Goal: Information Seeking & Learning: Learn about a topic

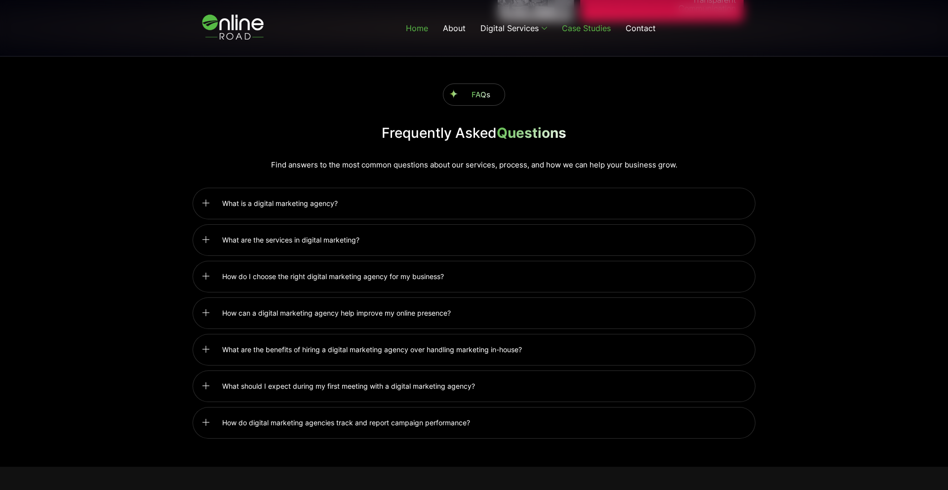
click at [578, 31] on link "Case Studies" at bounding box center [586, 27] width 64 height 39
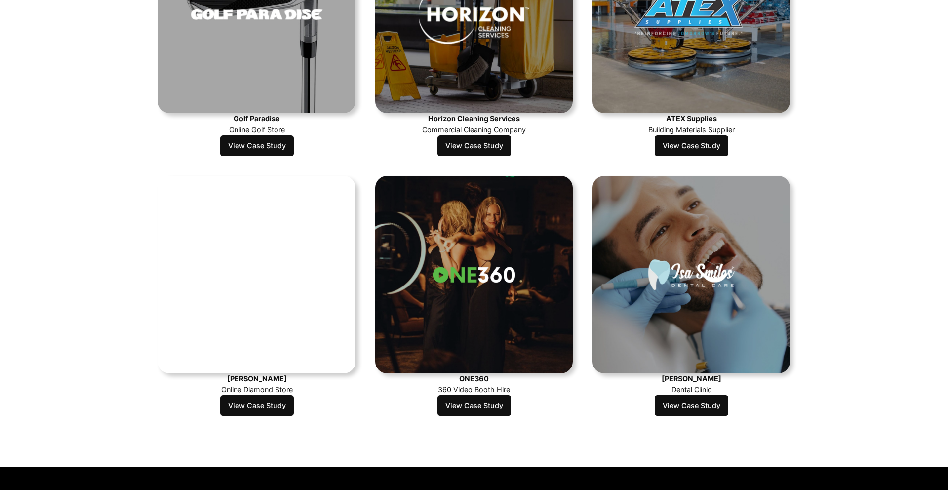
scroll to position [882, 0]
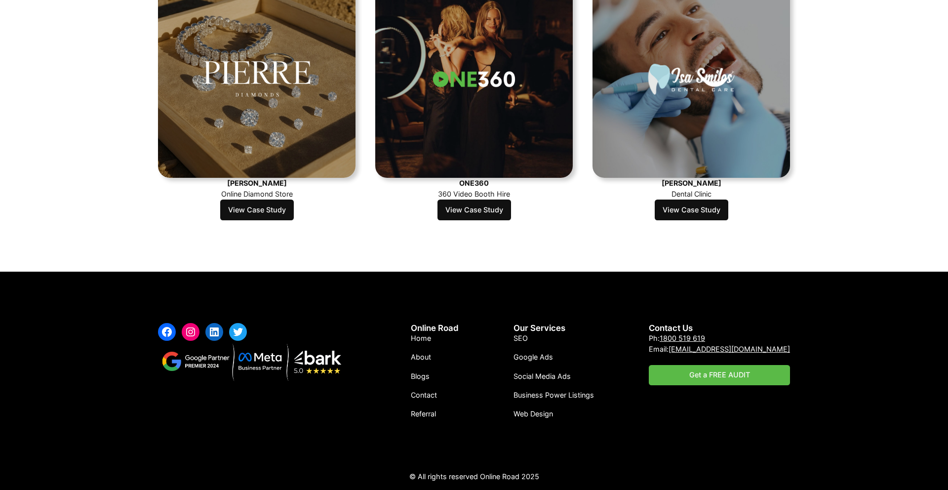
click at [256, 209] on link "View Case Study" at bounding box center [257, 209] width 74 height 21
click at [263, 212] on link "View Case Study" at bounding box center [257, 209] width 74 height 21
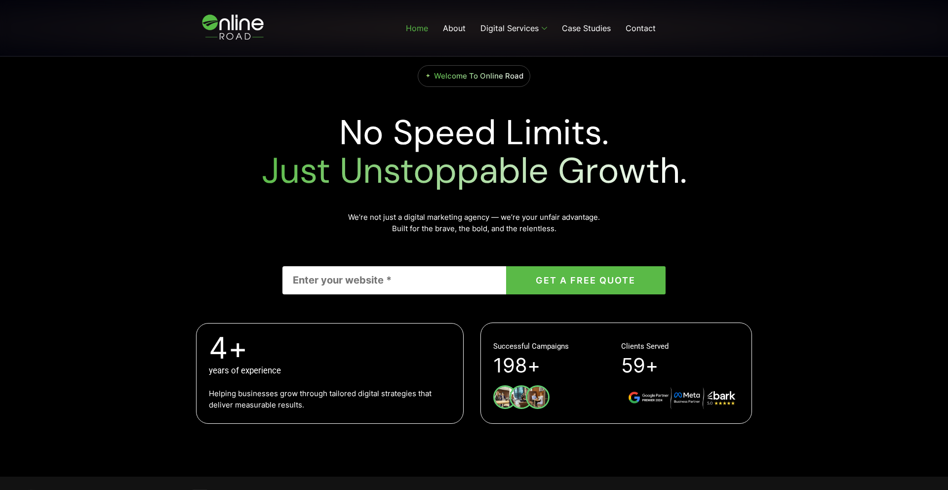
scroll to position [107, 0]
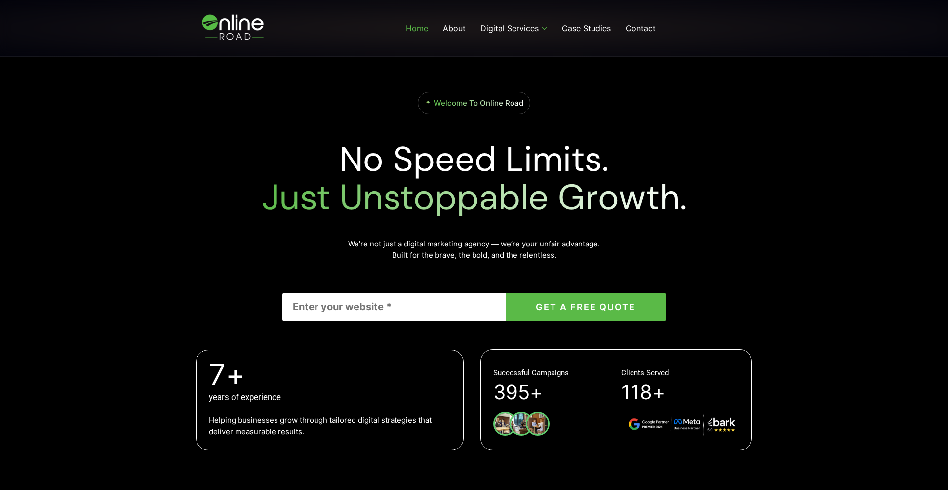
drag, startPoint x: 619, startPoint y: 134, endPoint x: 555, endPoint y: 101, distance: 72.2
click at [604, 122] on div "Welcome To Online Road No Speed Limits. Just Unstoppable Growth. We’re not just…" at bounding box center [474, 206] width 563 height 229
click at [573, 26] on link "Case Studies" at bounding box center [586, 27] width 64 height 39
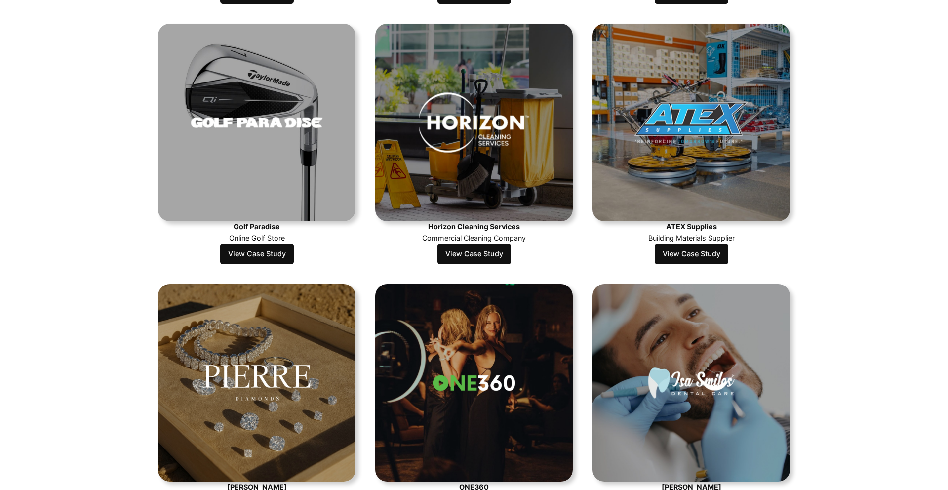
scroll to position [823, 0]
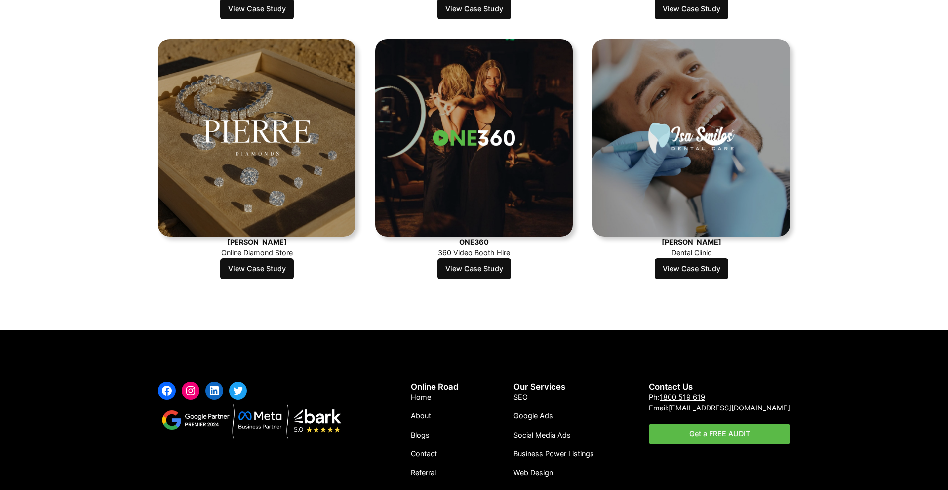
click at [489, 277] on link "View Case Study" at bounding box center [474, 268] width 74 height 21
